Goal: Information Seeking & Learning: Learn about a topic

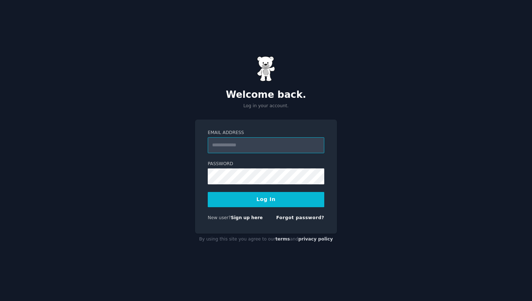
type input "**********"
click at [272, 198] on button "Log In" at bounding box center [266, 199] width 117 height 15
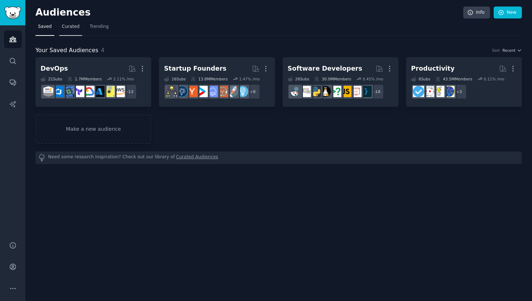
click at [73, 28] on span "Curated" at bounding box center [71, 27] width 18 height 7
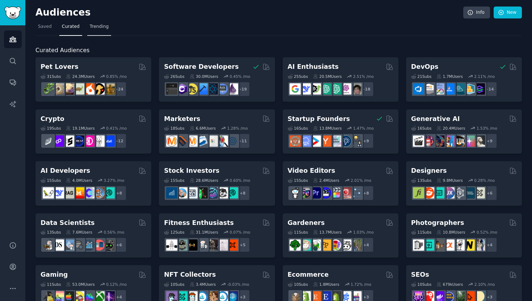
click at [106, 27] on span "Trending" at bounding box center [99, 27] width 19 height 7
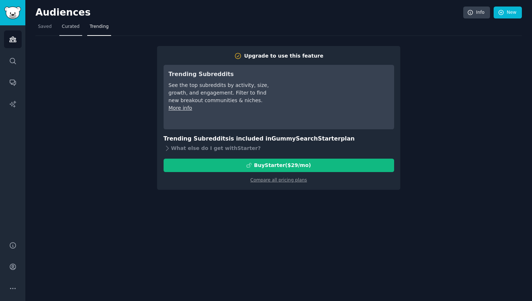
click at [73, 25] on span "Curated" at bounding box center [71, 27] width 18 height 7
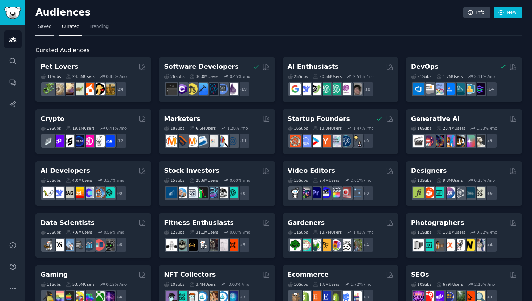
click at [36, 26] on link "Saved" at bounding box center [44, 28] width 19 height 15
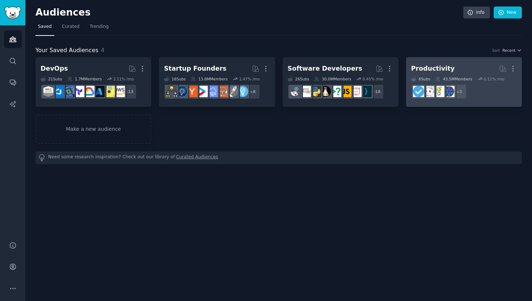
click at [466, 66] on h2 "Productivity More" at bounding box center [464, 68] width 106 height 13
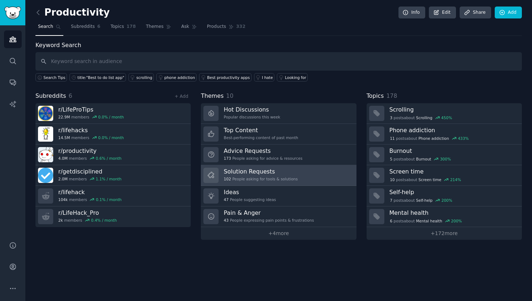
click at [320, 169] on link "Solution Requests 102 People asking for tools & solutions" at bounding box center [278, 175] width 155 height 21
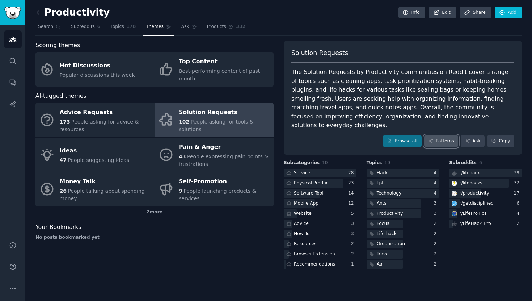
click at [446, 135] on link "Patterns" at bounding box center [441, 141] width 34 height 12
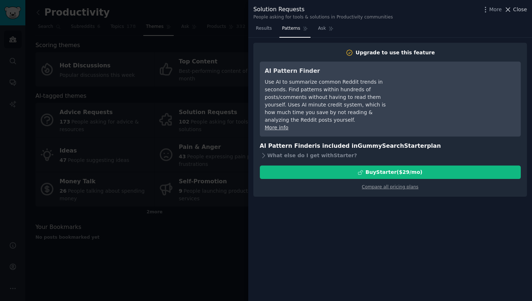
click at [509, 11] on icon at bounding box center [508, 10] width 8 height 8
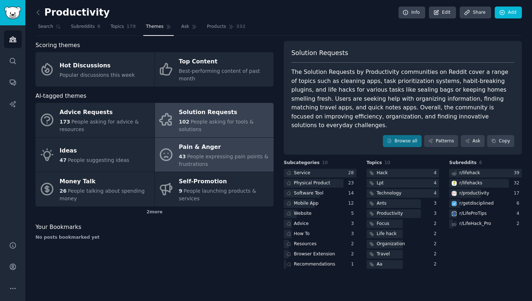
click at [247, 155] on span "People expressing pain points & frustrations" at bounding box center [223, 159] width 89 height 13
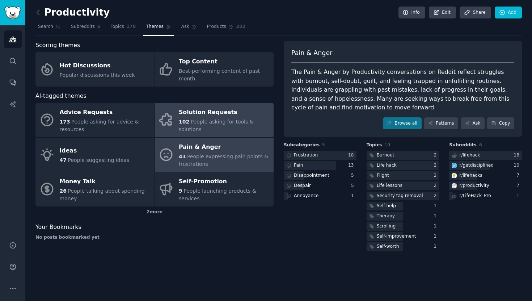
click at [240, 114] on div "Solution Requests" at bounding box center [224, 113] width 91 height 12
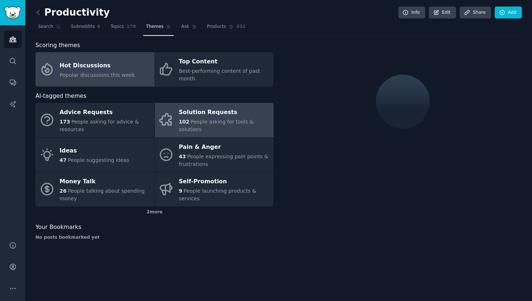
click at [134, 64] on link "Hot Discussions Popular discussions this week" at bounding box center [94, 69] width 119 height 34
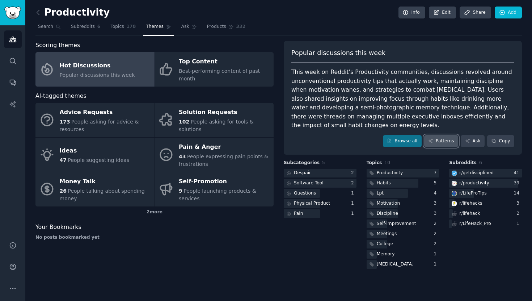
click at [447, 142] on link "Patterns" at bounding box center [441, 141] width 34 height 12
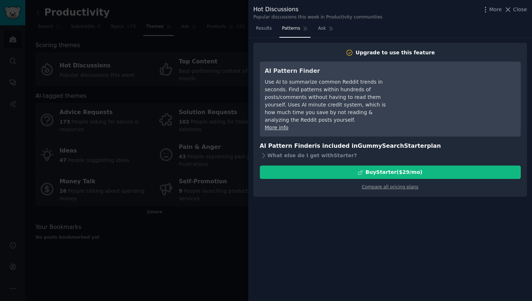
click at [504, 12] on div "More Close" at bounding box center [504, 9] width 45 height 9
click at [508, 11] on icon at bounding box center [508, 10] width 8 height 8
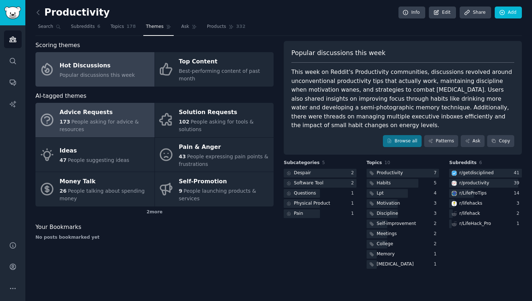
click at [129, 115] on div "Advice Requests" at bounding box center [105, 113] width 91 height 12
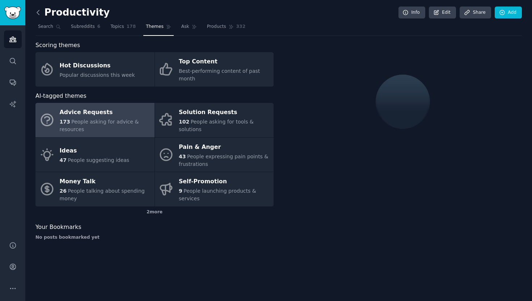
click at [39, 13] on icon at bounding box center [38, 13] width 8 height 8
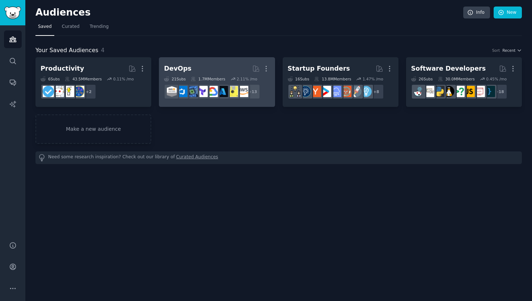
click at [228, 65] on h2 "DevOps More" at bounding box center [217, 68] width 106 height 13
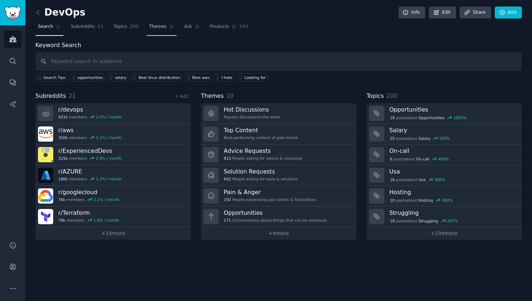
click at [158, 28] on span "Themes" at bounding box center [158, 27] width 18 height 7
